Goal: Information Seeking & Learning: Find specific page/section

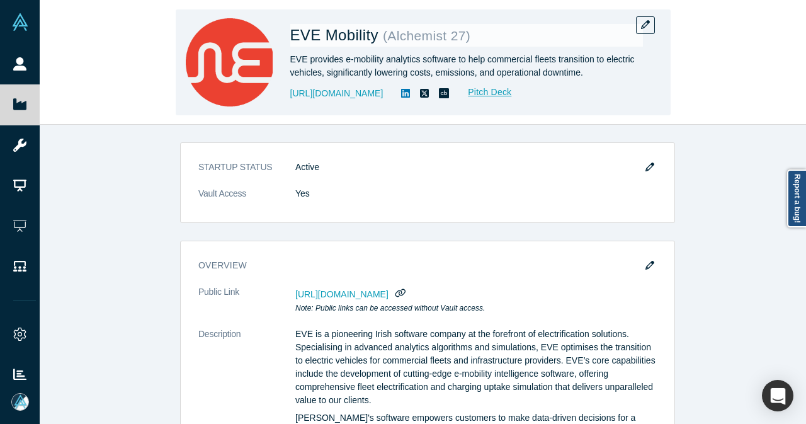
scroll to position [638, 0]
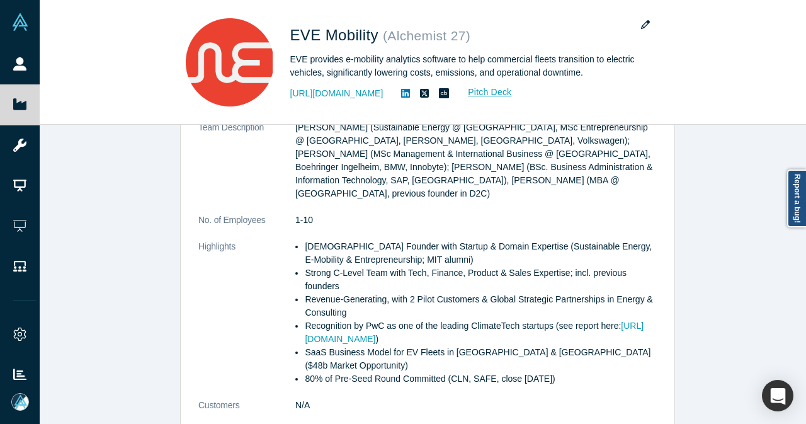
drag, startPoint x: 34, startPoint y: 60, endPoint x: 125, endPoint y: 68, distance: 91.0
click at [34, 59] on link "People" at bounding box center [24, 64] width 49 height 40
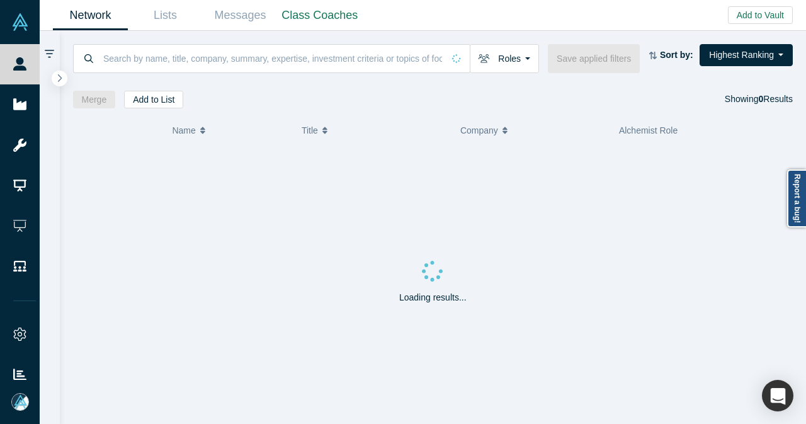
click at [182, 67] on input at bounding box center [272, 58] width 341 height 30
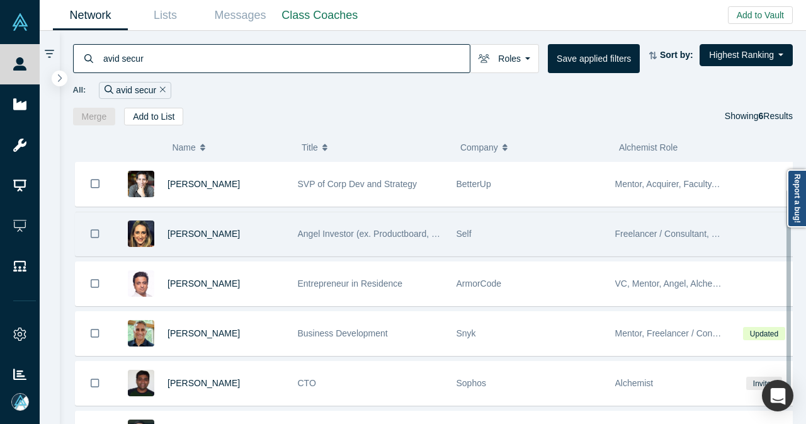
scroll to position [62, 0]
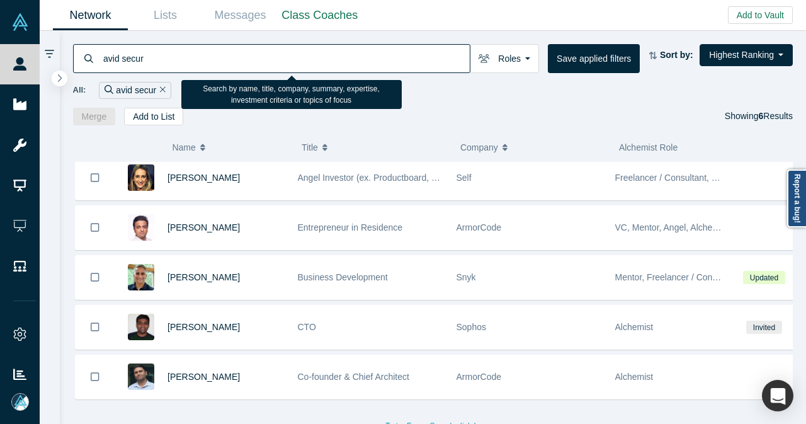
click at [121, 59] on input "avid secur" at bounding box center [286, 58] width 368 height 30
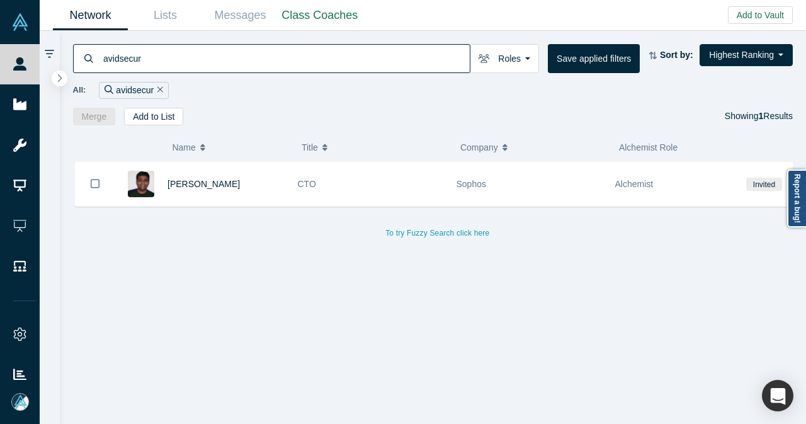
type input "avidsecur"
click at [260, 192] on div "[PERSON_NAME]" at bounding box center [225, 183] width 117 height 43
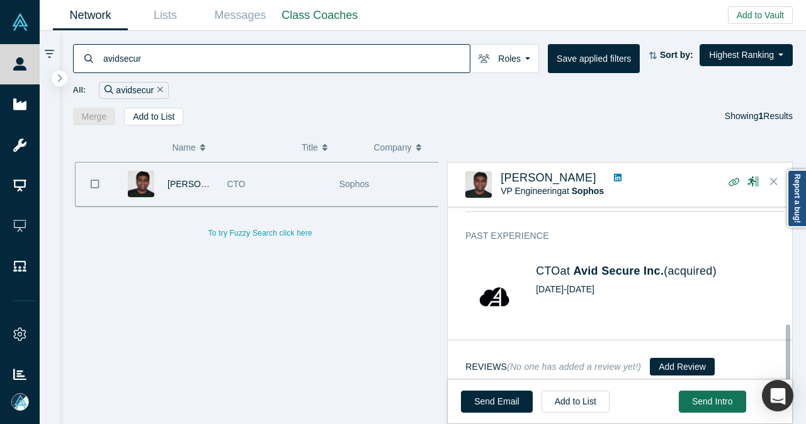
scroll to position [369, 0]
